Goal: Task Accomplishment & Management: Manage account settings

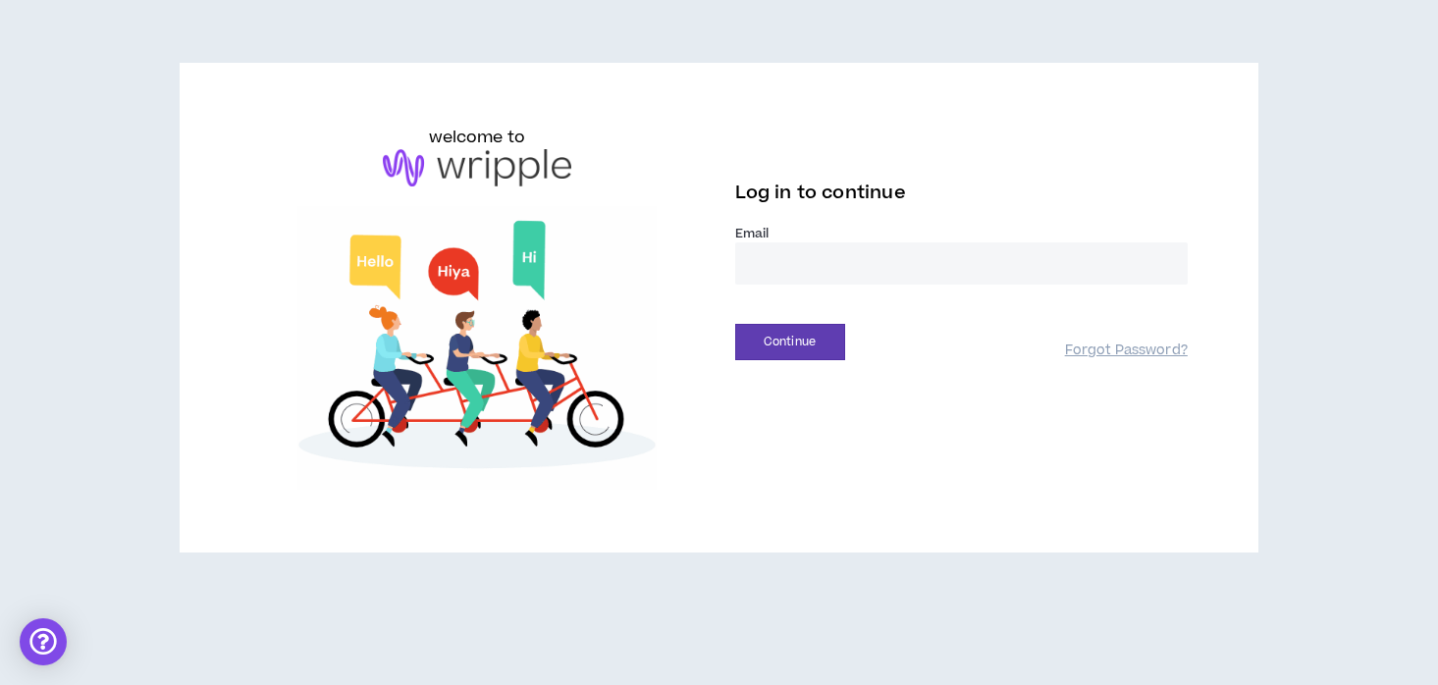
click at [791, 254] on input "email" at bounding box center [961, 263] width 453 height 42
type input "**********"
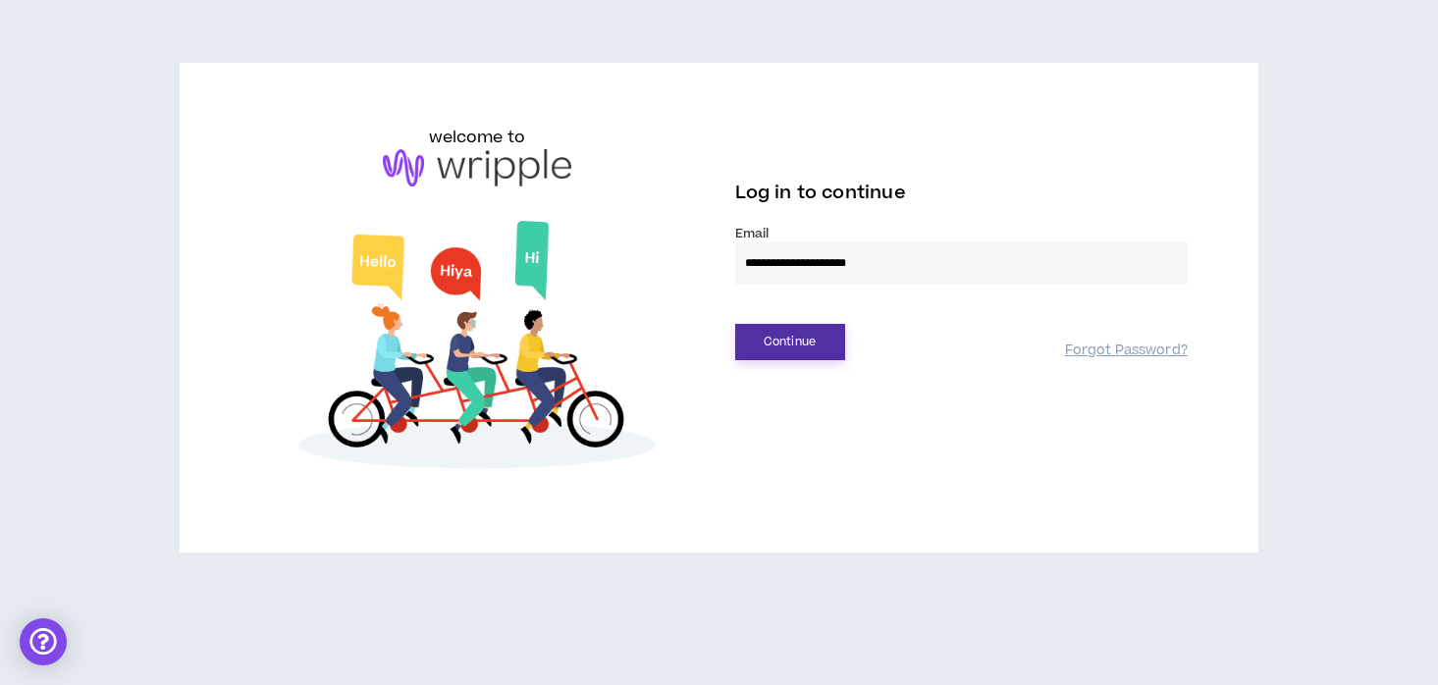
click at [778, 348] on button "Continue" at bounding box center [790, 342] width 110 height 36
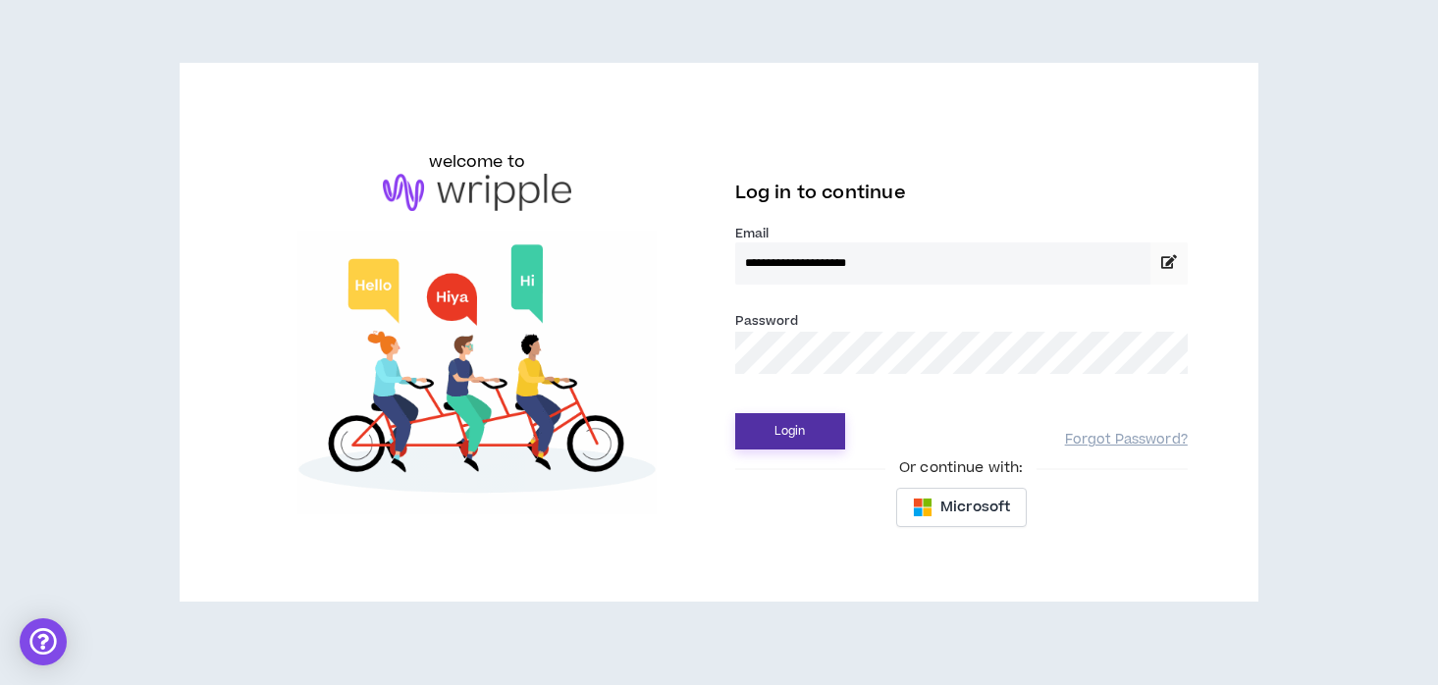
click at [779, 430] on button "Login" at bounding box center [790, 431] width 110 height 36
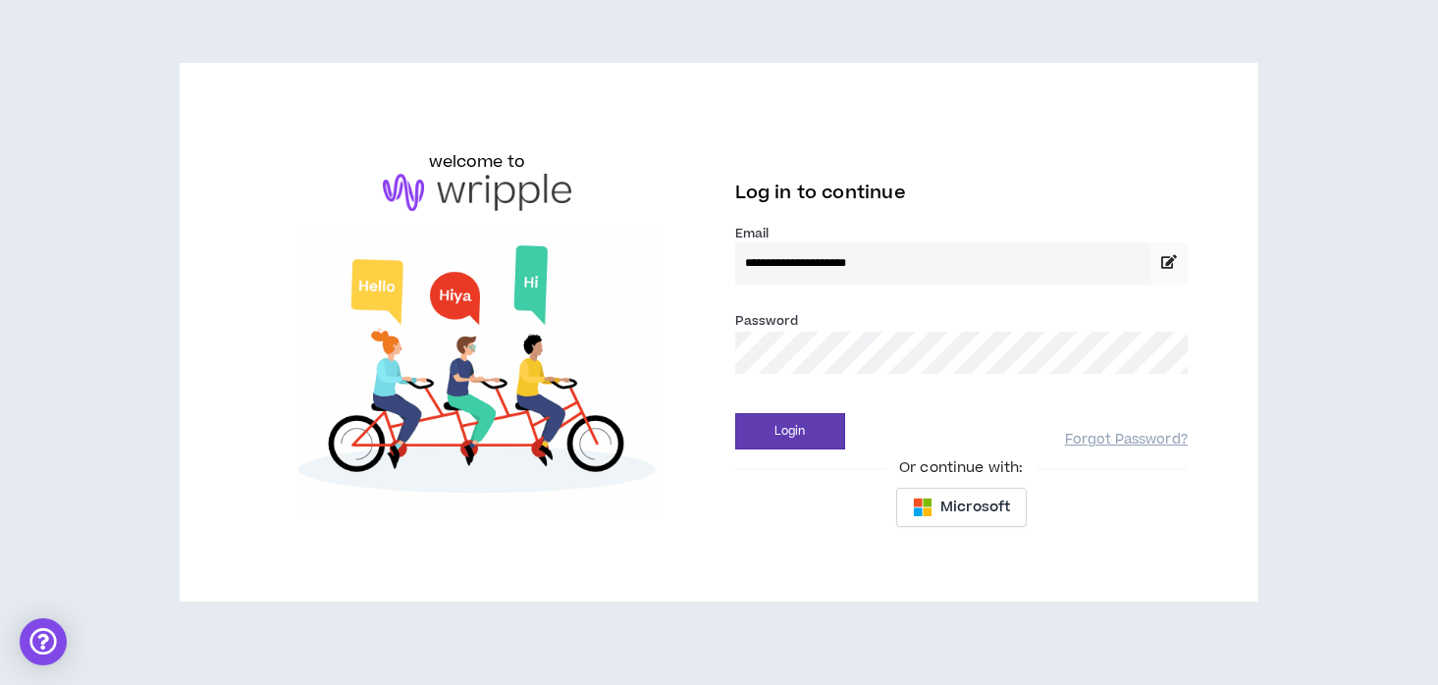
click at [735, 413] on button "Login" at bounding box center [790, 431] width 110 height 36
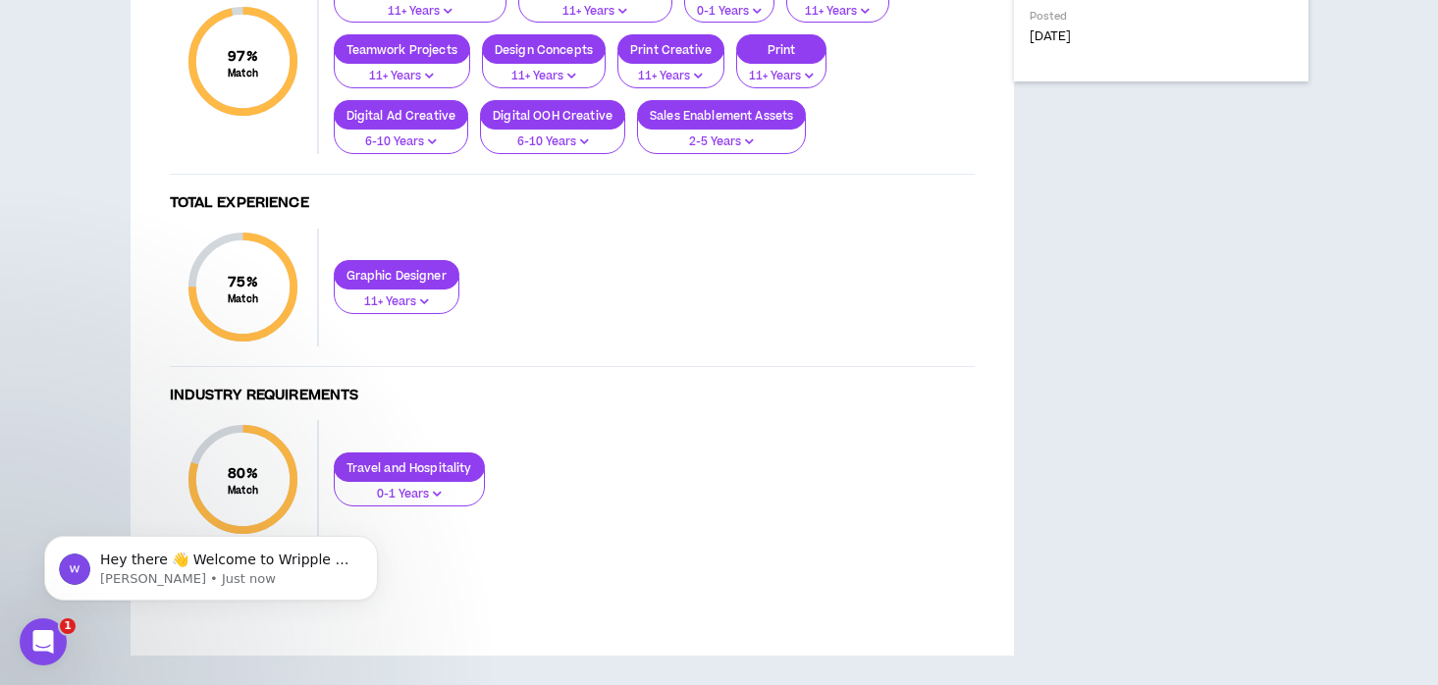
scroll to position [1580, 0]
click at [239, 568] on p "Hey there 👋 Welcome to Wripple 🙌 Take a look around! If you have any questions,…" at bounding box center [226, 561] width 253 height 20
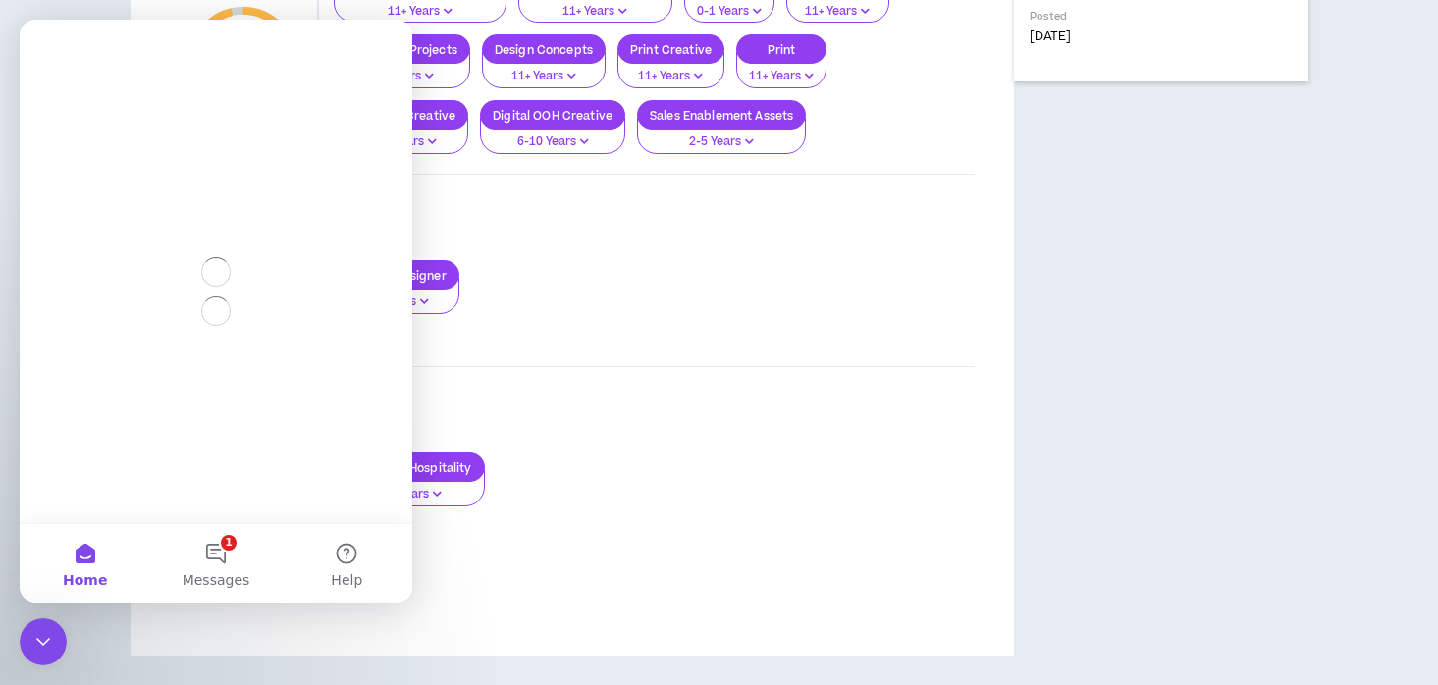
scroll to position [0, 0]
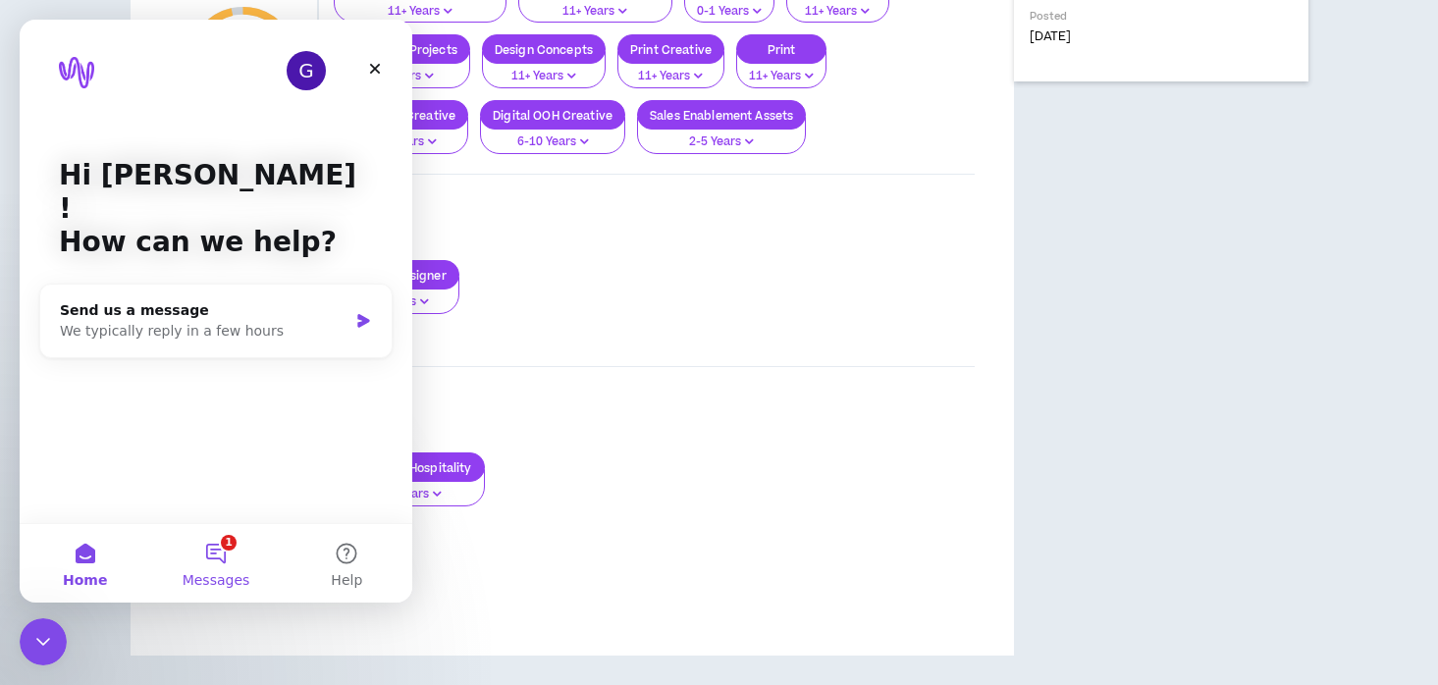
click at [217, 562] on button "1 Messages" at bounding box center [215, 563] width 131 height 79
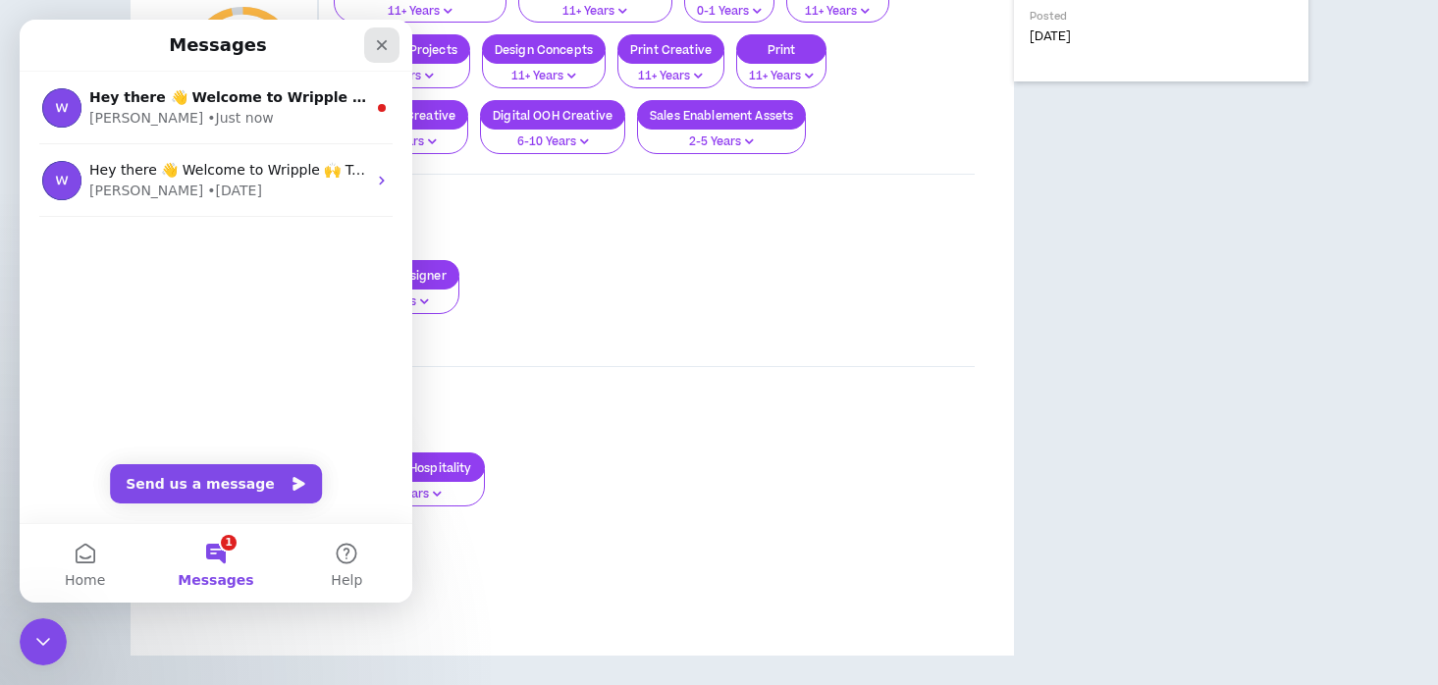
click at [388, 43] on icon "Close" at bounding box center [382, 45] width 16 height 16
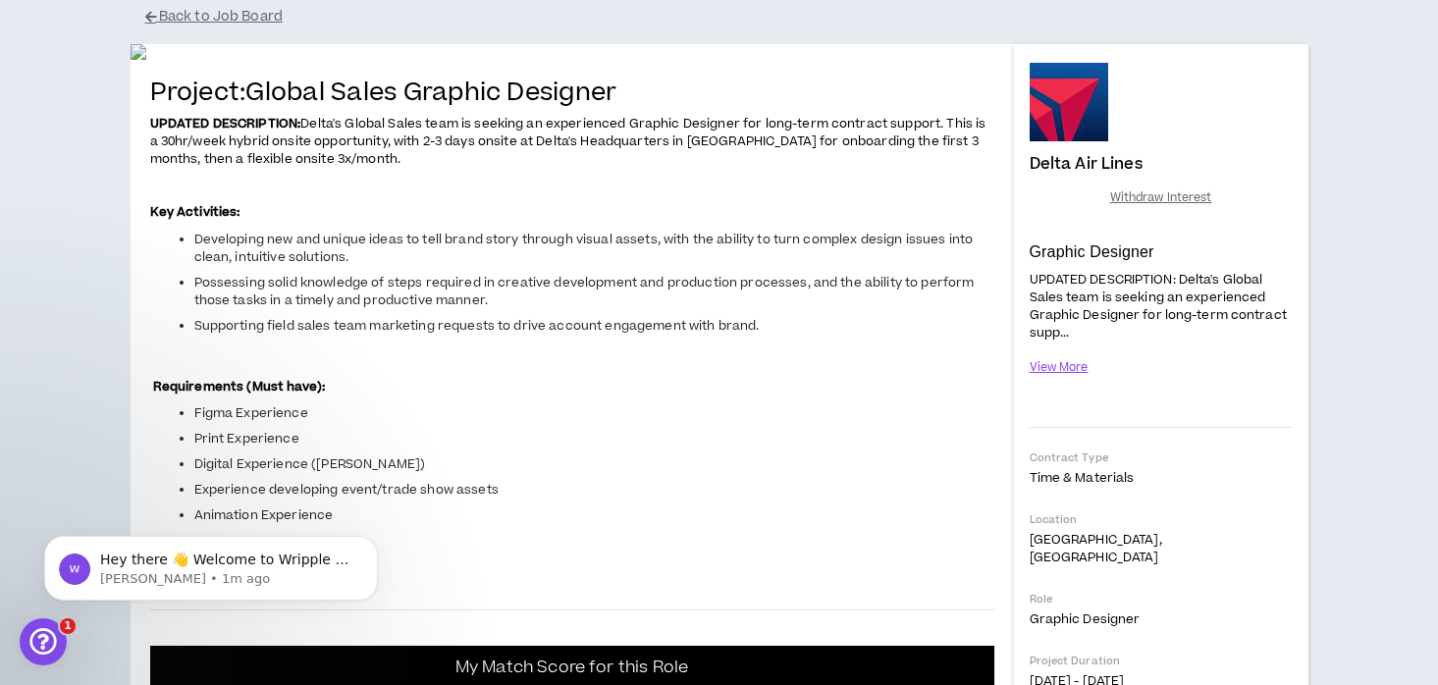
scroll to position [145, 0]
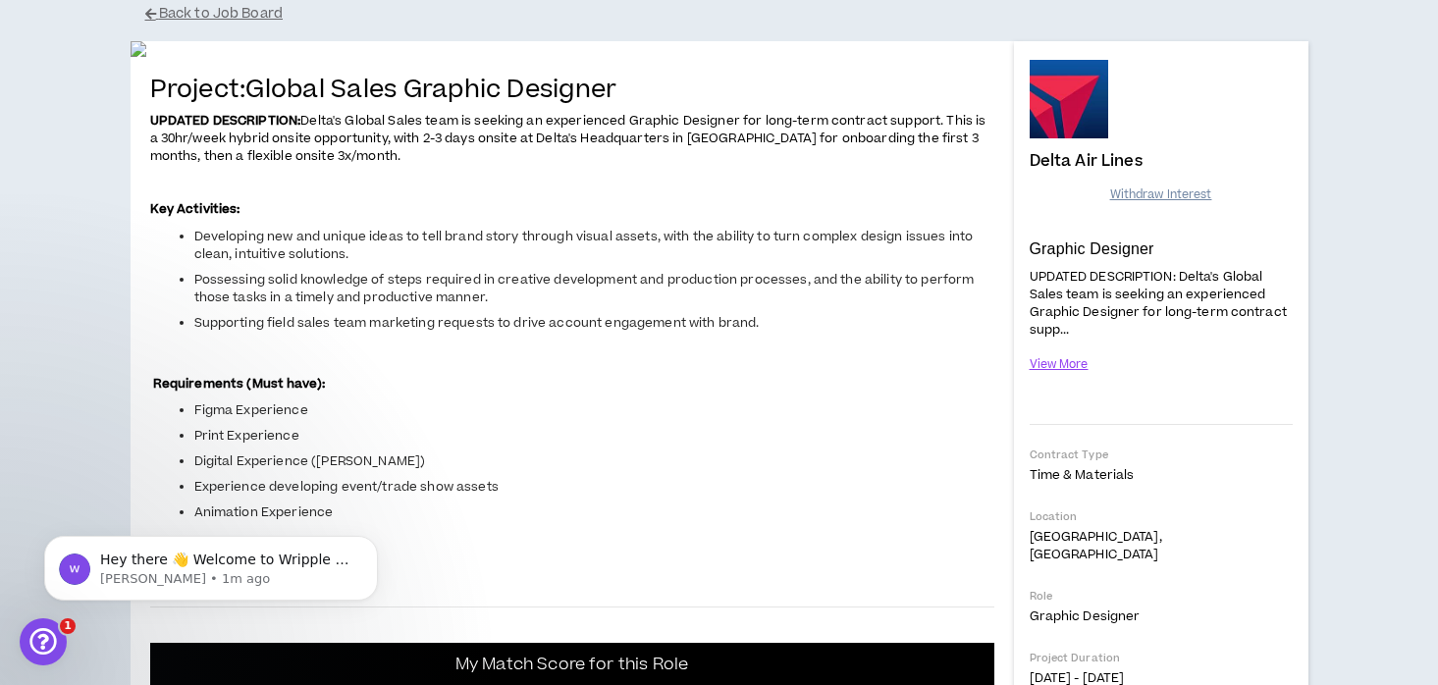
click at [1130, 191] on span "Withdraw Interest" at bounding box center [1161, 195] width 102 height 19
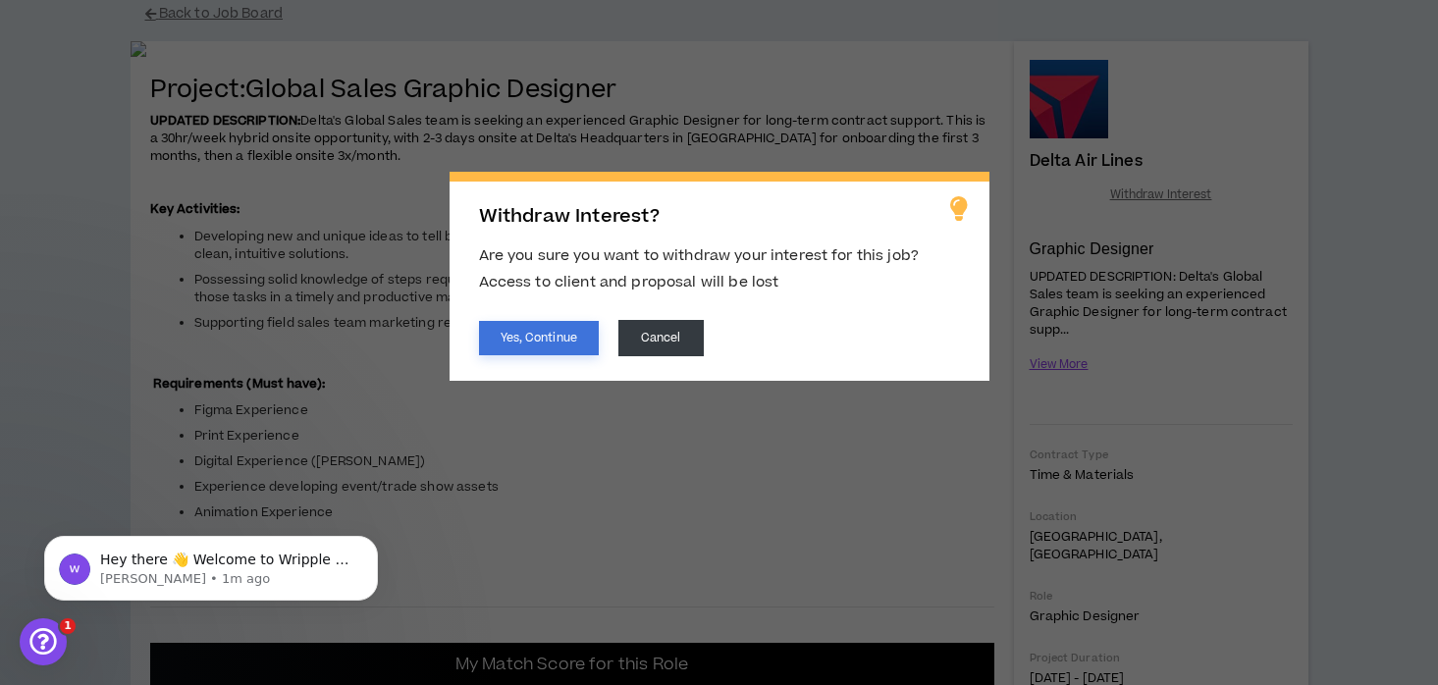
click at [518, 333] on button "Yes, Continue" at bounding box center [539, 338] width 120 height 34
